Goal: Information Seeking & Learning: Find specific fact

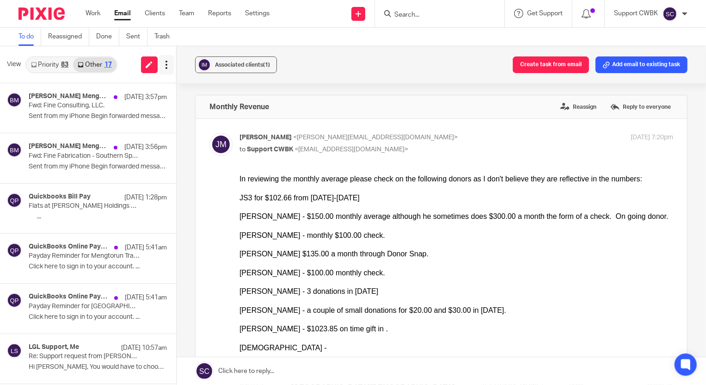
scroll to position [42, 0]
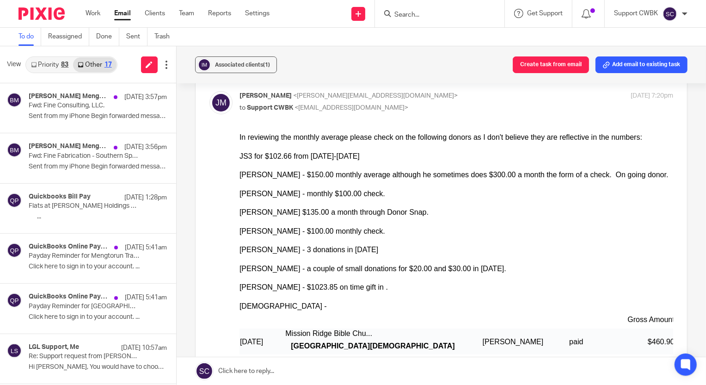
drag, startPoint x: 42, startPoint y: 66, endPoint x: 54, endPoint y: 74, distance: 14.6
click at [42, 66] on link "Priority 83" at bounding box center [49, 64] width 47 height 15
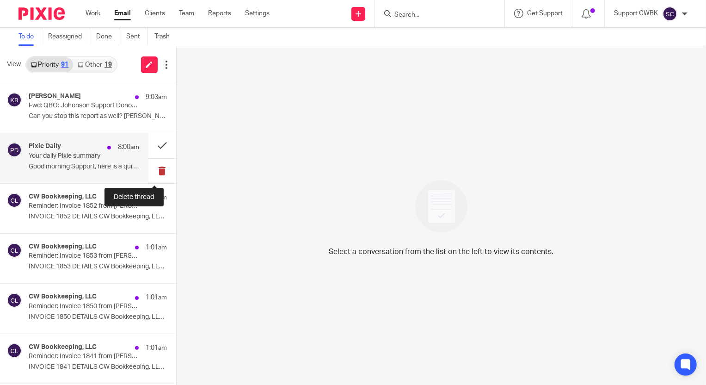
click at [155, 170] on button at bounding box center [162, 171] width 28 height 25
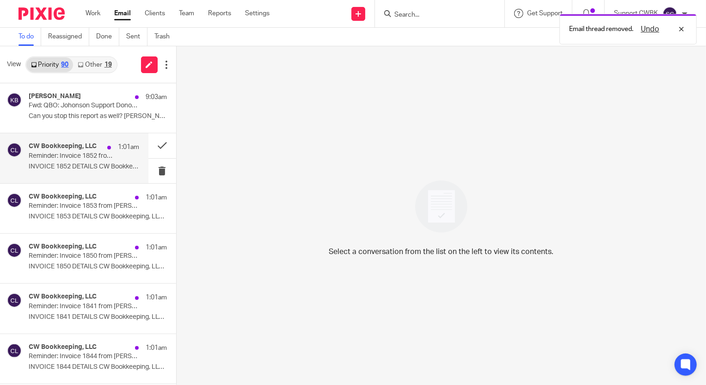
click at [65, 157] on p "Reminder: Invoice 1852 from Candance Weaver Bookkeeping" at bounding box center [73, 156] width 88 height 8
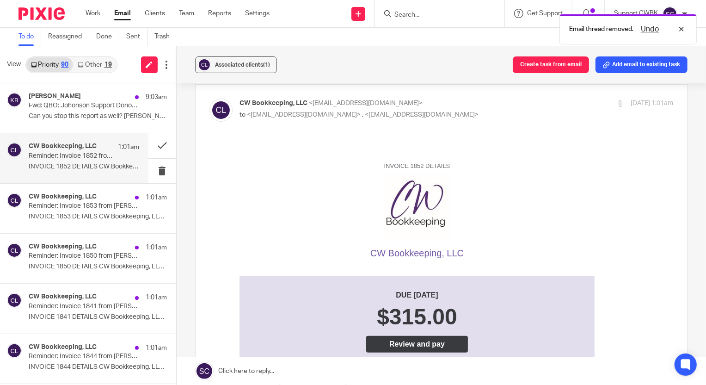
scroll to position [126, 0]
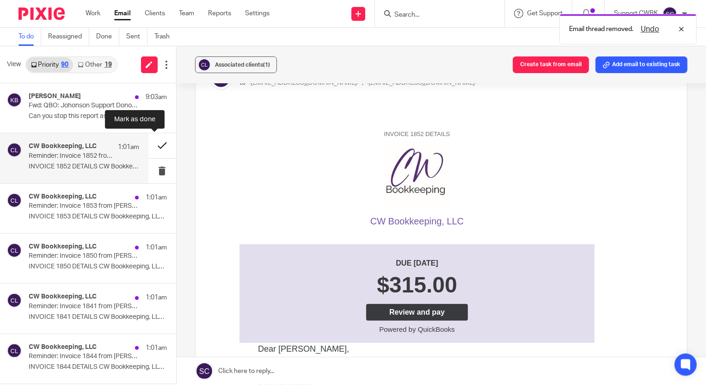
click at [152, 144] on button at bounding box center [162, 145] width 28 height 25
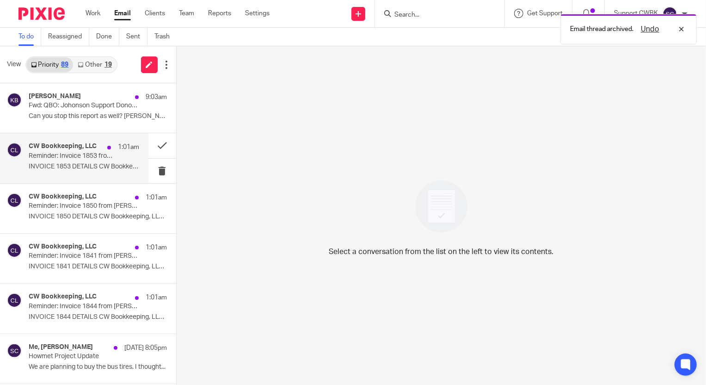
click at [88, 158] on p "Reminder: Invoice 1853 from Candance Weaver Bookkeeping" at bounding box center [73, 156] width 88 height 8
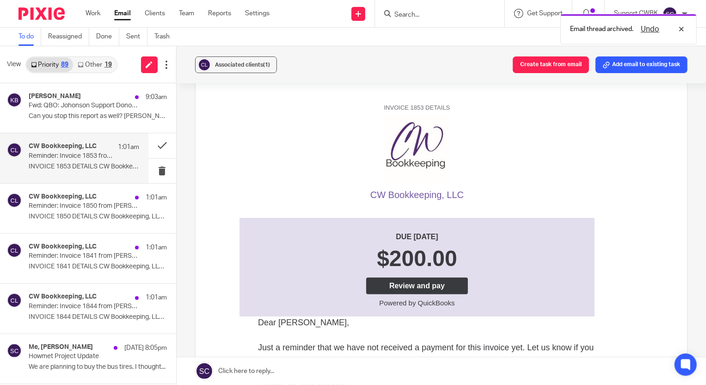
scroll to position [168, 0]
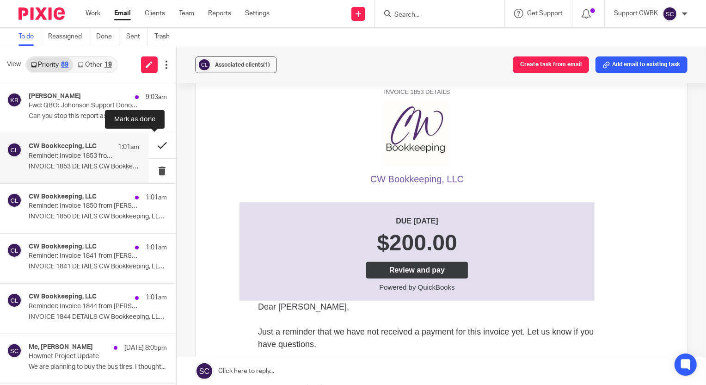
click at [151, 148] on button at bounding box center [162, 145] width 28 height 25
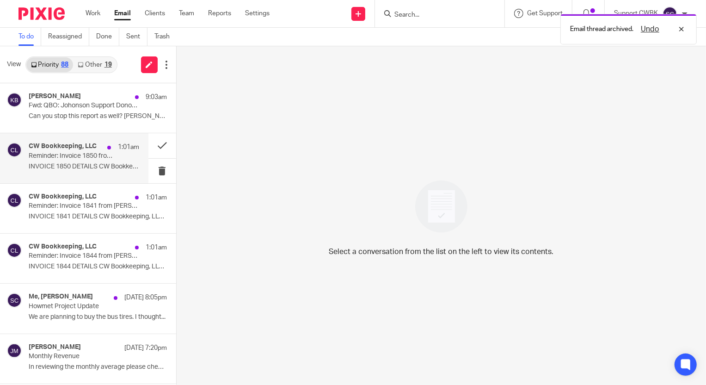
click at [85, 159] on p "Reminder: Invoice 1850 from Candance Weaver Bookkeeping" at bounding box center [73, 156] width 88 height 8
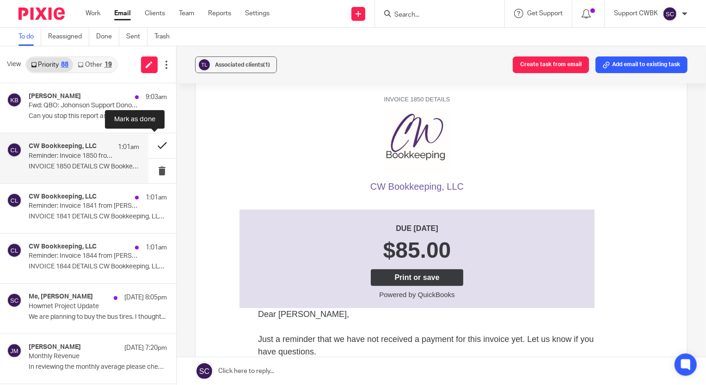
click at [152, 147] on button at bounding box center [162, 145] width 28 height 25
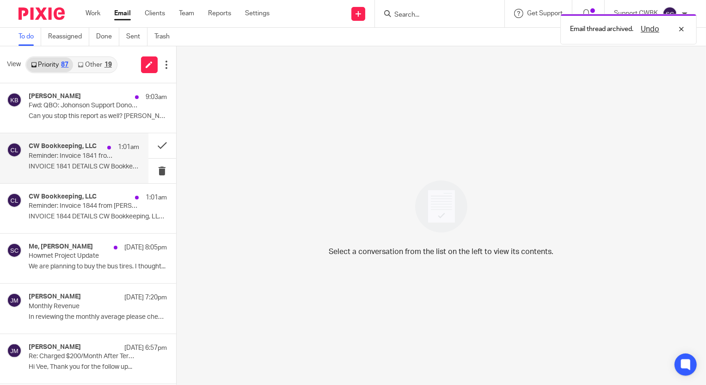
click at [32, 164] on p "INVOICE 1841 DETAILS CW Bookkeeping, LLC ..." at bounding box center [84, 167] width 111 height 8
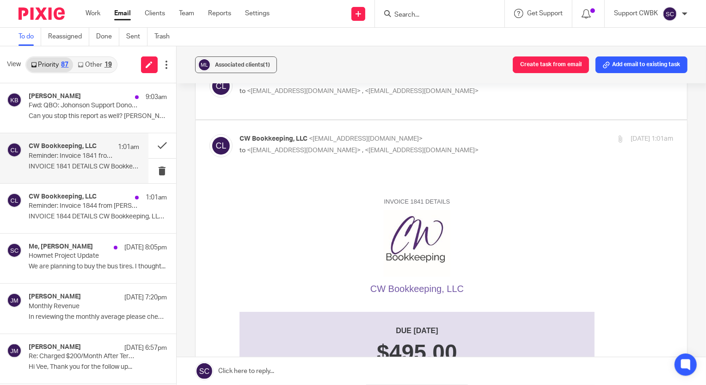
scroll to position [84, 0]
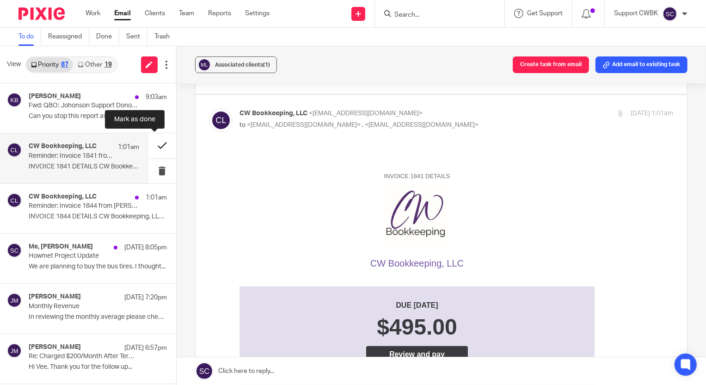
click at [153, 147] on button at bounding box center [162, 145] width 28 height 25
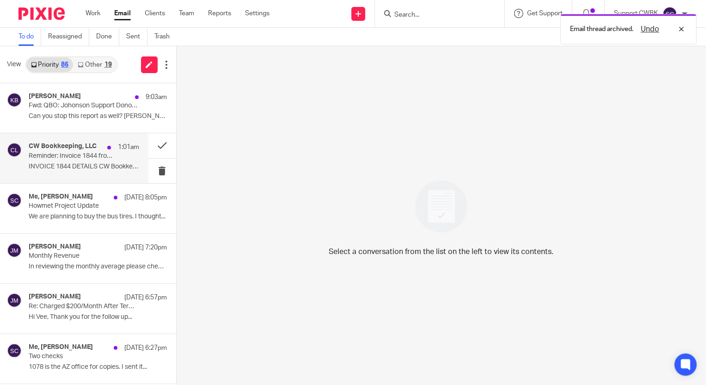
click at [76, 158] on p "Reminder: Invoice 1844 from Candance Weaver Bookkeeping" at bounding box center [73, 156] width 88 height 8
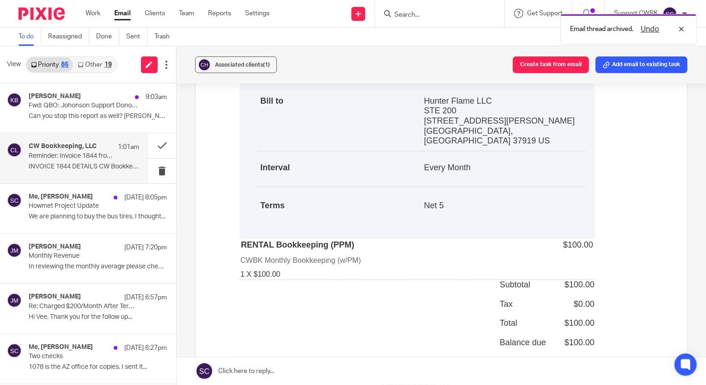
scroll to position [630, 0]
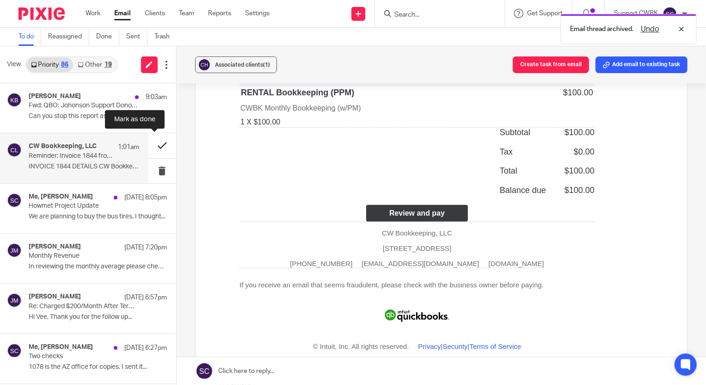
click at [151, 146] on button at bounding box center [162, 145] width 28 height 25
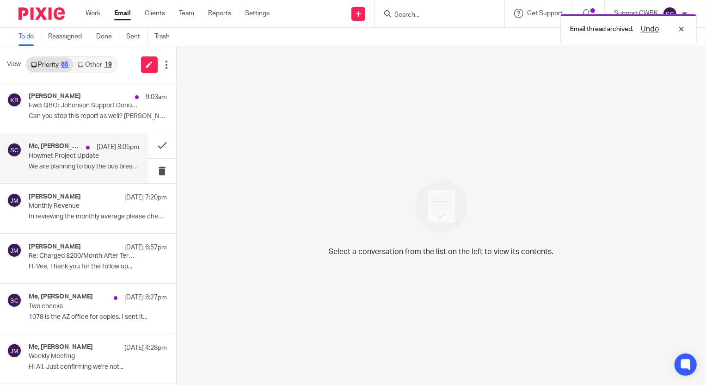
click at [46, 157] on p "Howmet Project Update" at bounding box center [73, 156] width 88 height 8
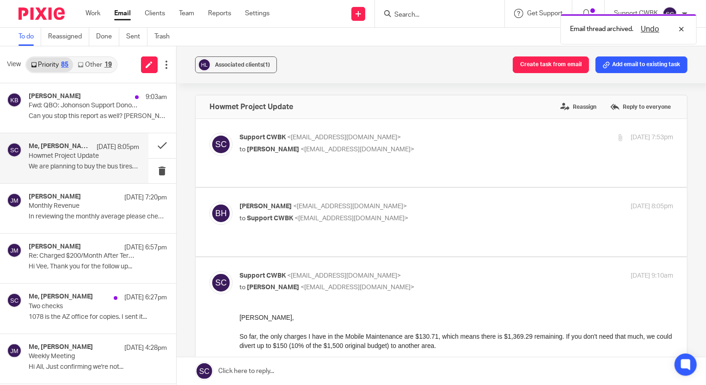
scroll to position [0, 0]
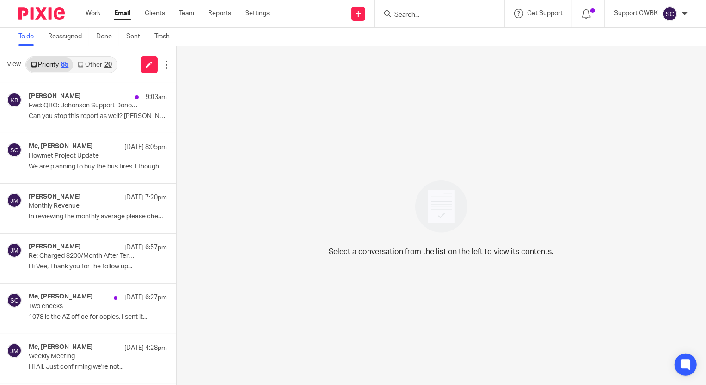
click at [92, 60] on link "Other 20" at bounding box center [94, 64] width 43 height 15
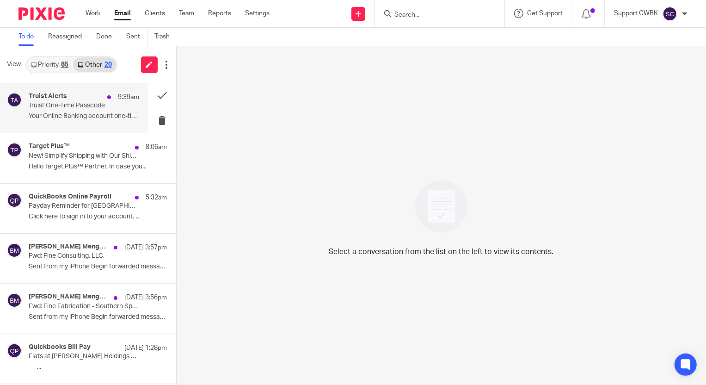
click at [62, 109] on p "Truist One-Time Passcode" at bounding box center [73, 106] width 88 height 8
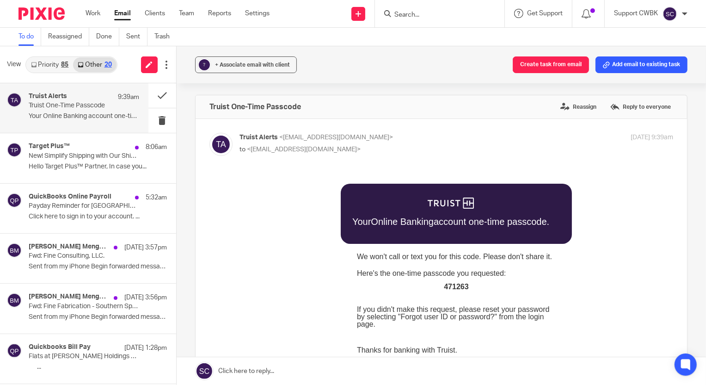
click at [450, 282] on span "471263" at bounding box center [455, 286] width 25 height 8
copy span "471263"
click at [156, 118] on button at bounding box center [162, 120] width 28 height 25
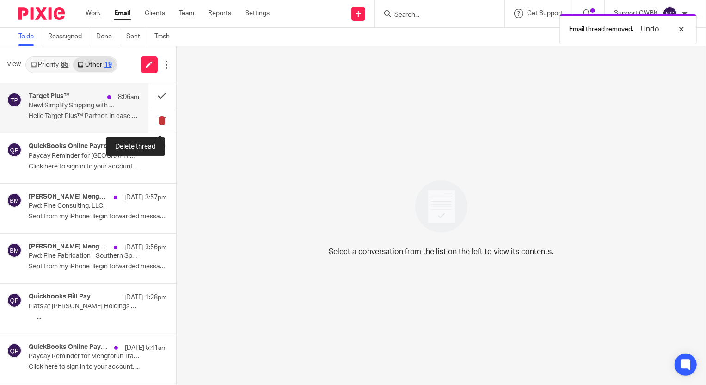
click at [154, 118] on button at bounding box center [162, 120] width 28 height 25
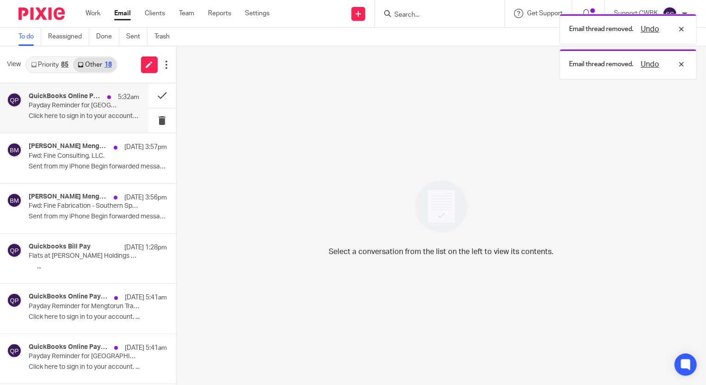
click at [64, 105] on p "Payday Reminder for [GEOGRAPHIC_DATA]" at bounding box center [73, 106] width 88 height 8
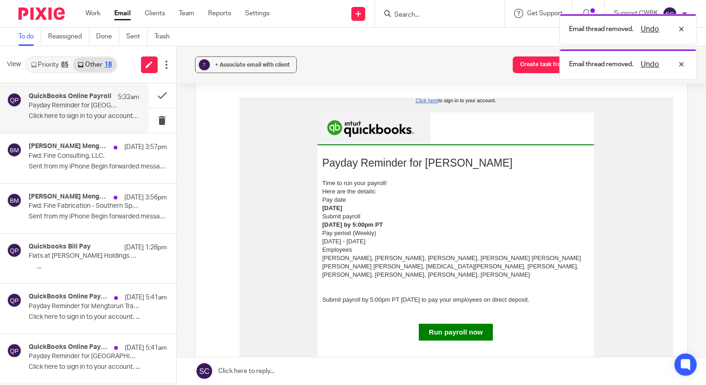
scroll to position [84, 0]
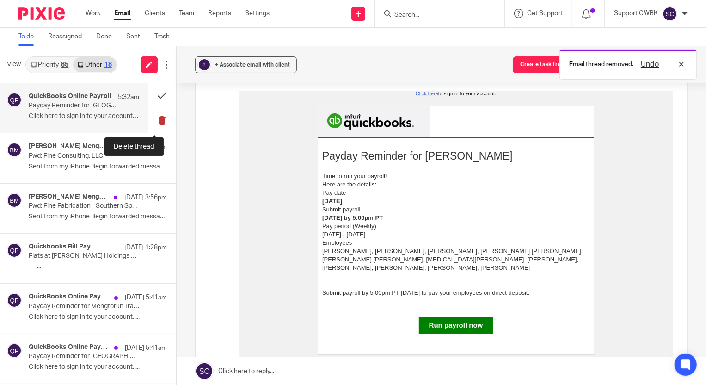
click at [153, 121] on button at bounding box center [162, 120] width 28 height 25
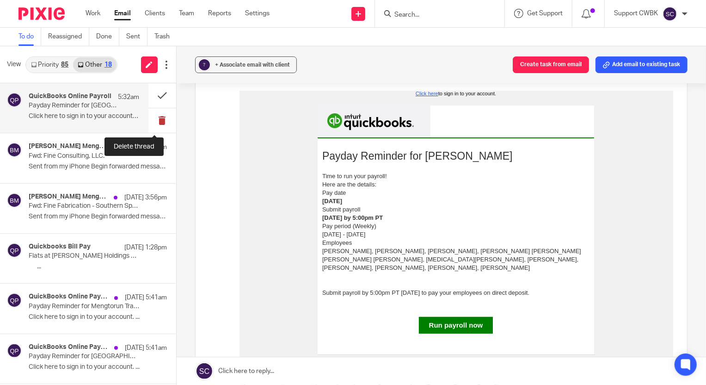
click at [157, 121] on button at bounding box center [162, 120] width 28 height 25
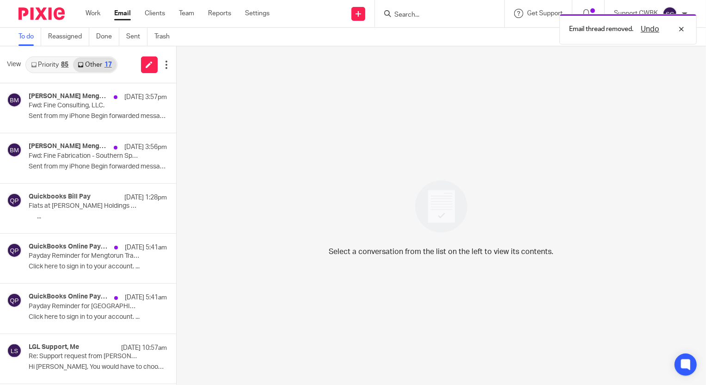
click at [47, 63] on link "Priority 85" at bounding box center [49, 64] width 47 height 15
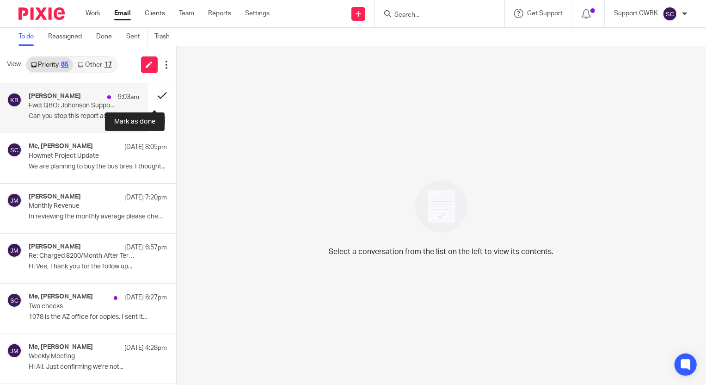
click at [158, 94] on button at bounding box center [162, 95] width 28 height 25
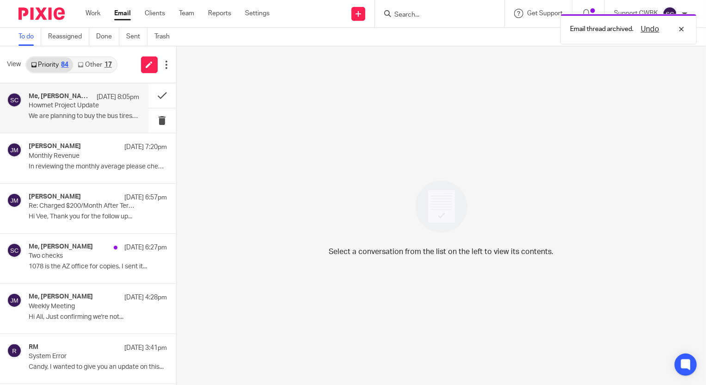
click at [39, 111] on div "Me, Betsy Hurst Aug 13 8:05pm Howmet Project Update We are planning to buy the …" at bounding box center [84, 107] width 111 height 31
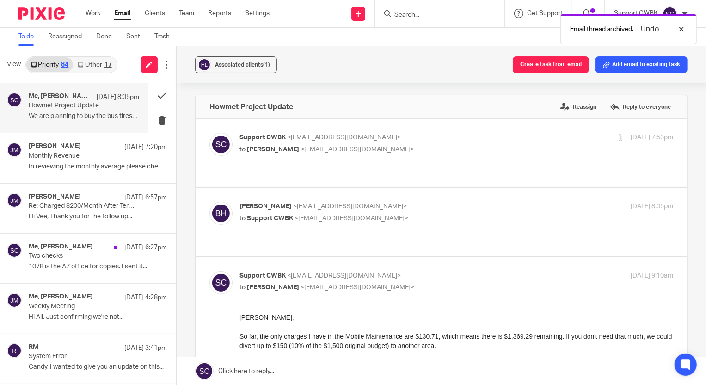
scroll to position [0, 0]
click at [154, 97] on button at bounding box center [162, 95] width 28 height 25
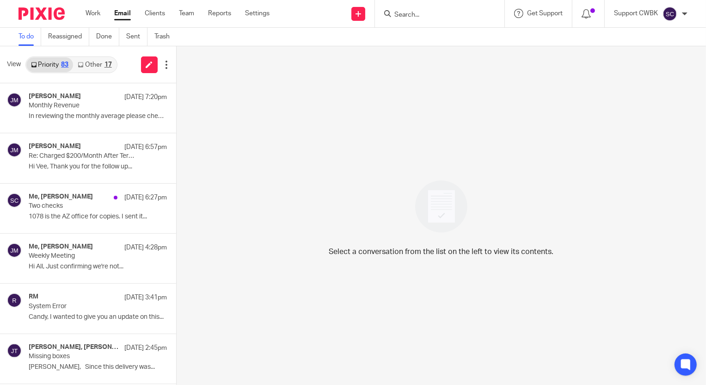
click at [92, 61] on link "Other 17" at bounding box center [94, 64] width 43 height 15
click at [88, 64] on link "Other 17" at bounding box center [94, 64] width 43 height 15
